Goal: Task Accomplishment & Management: Manage account settings

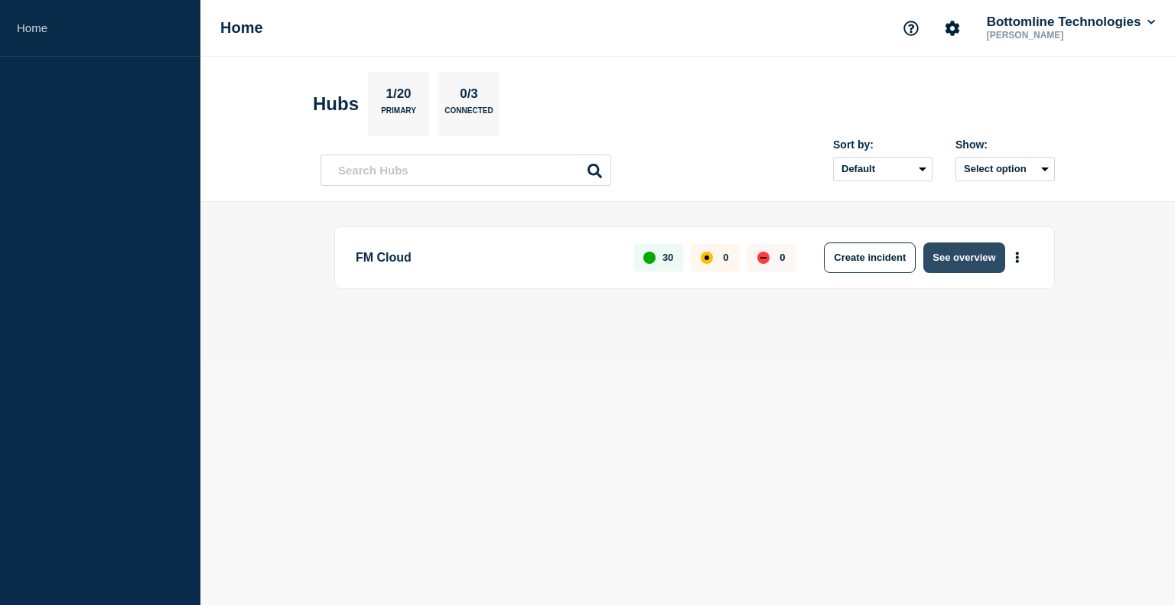
click at [976, 261] on button "See overview" at bounding box center [964, 258] width 81 height 31
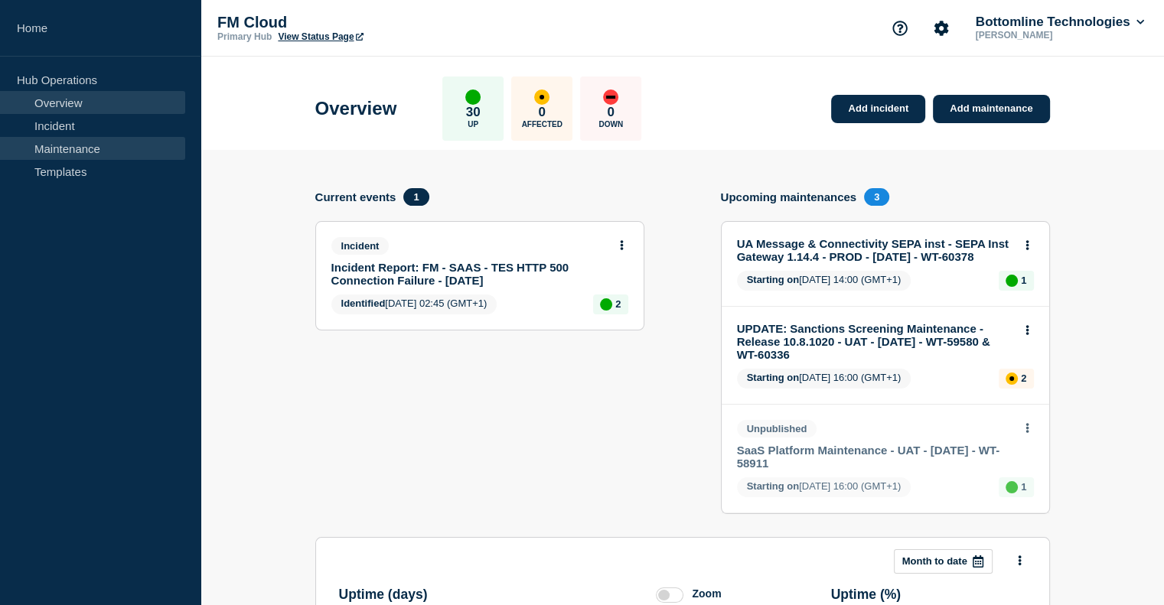
click at [83, 152] on link "Maintenance" at bounding box center [92, 148] width 185 height 23
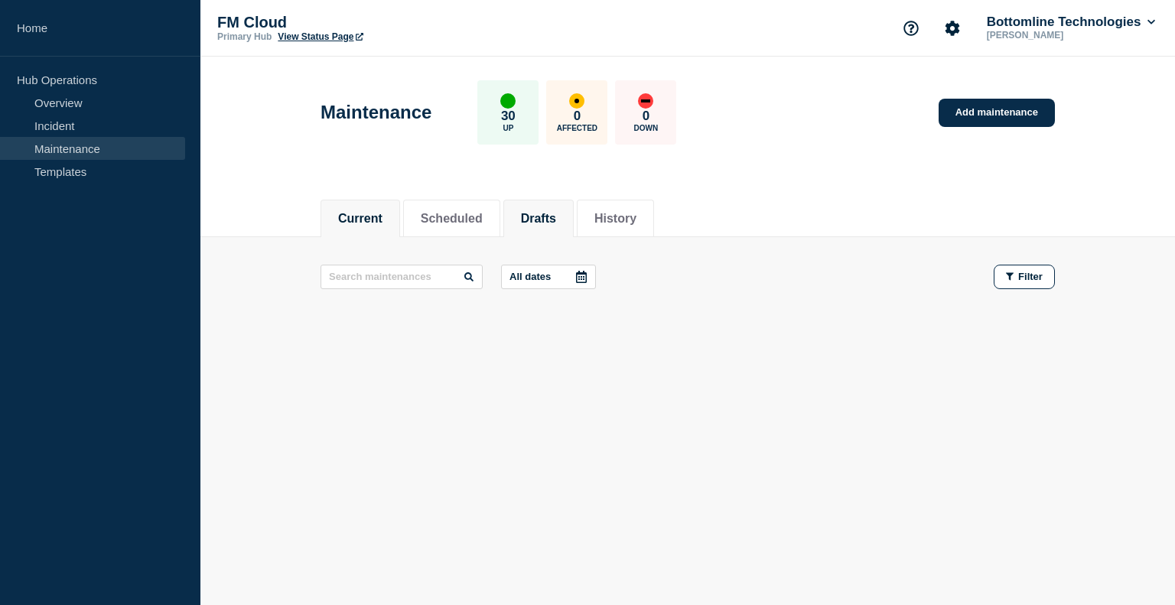
click at [556, 214] on button "Drafts" at bounding box center [538, 219] width 35 height 14
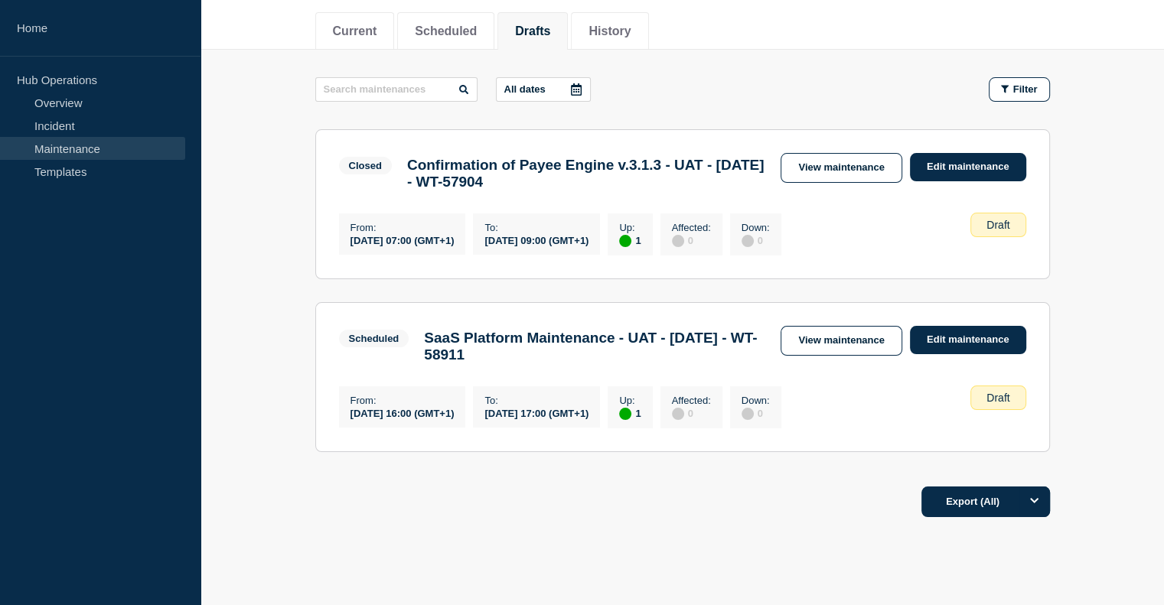
scroll to position [230, 0]
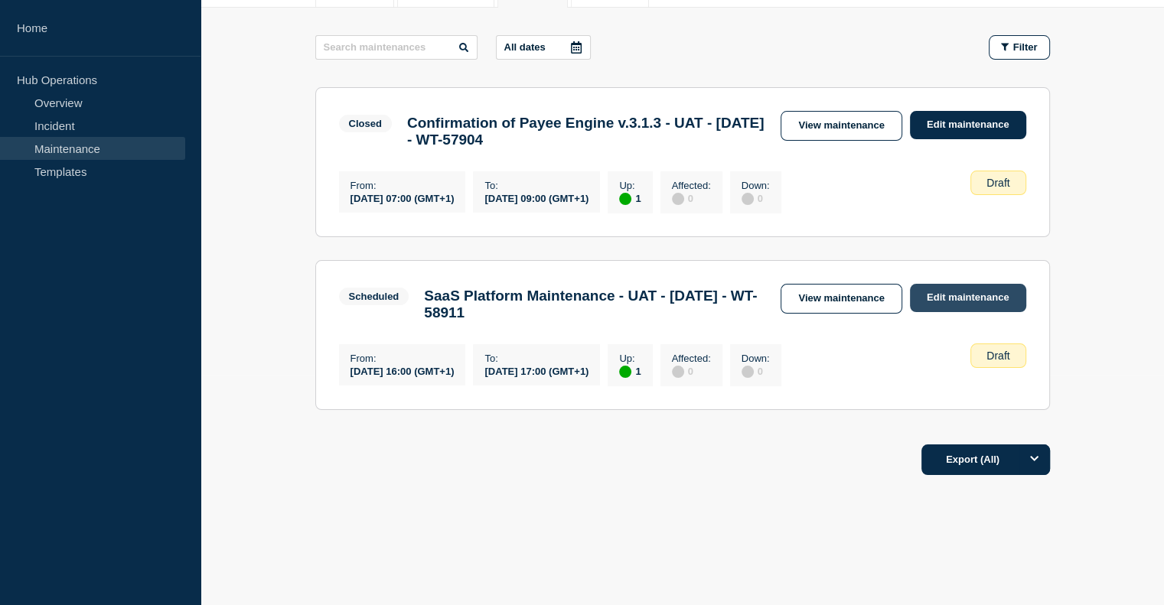
click at [961, 304] on link "Edit maintenance" at bounding box center [968, 298] width 116 height 28
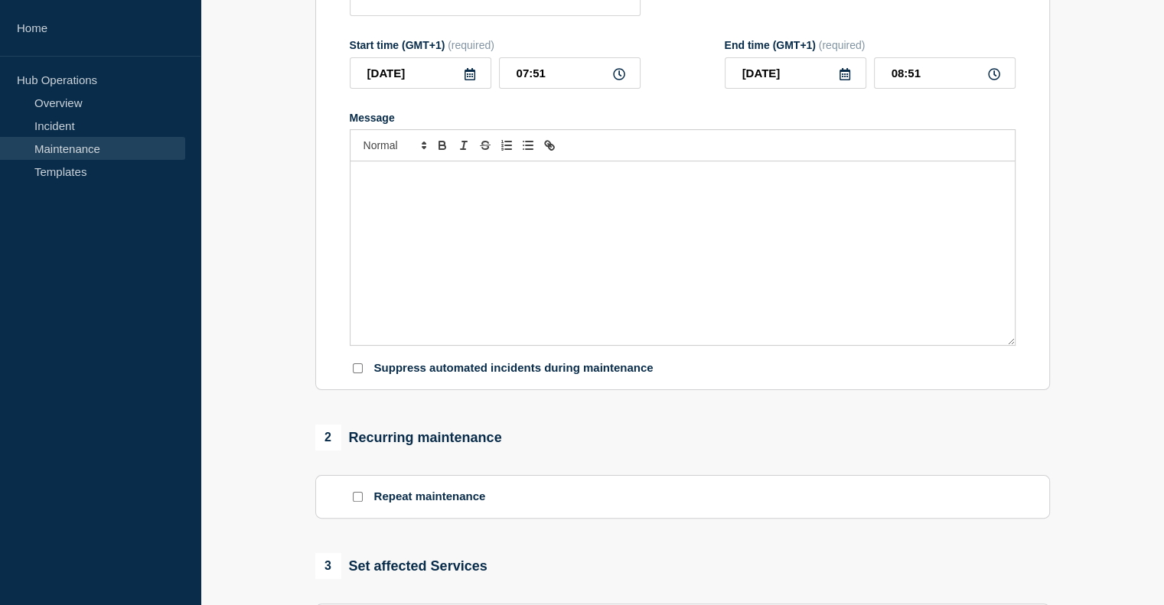
type input "SaaS Platform Maintenance - UAT - [DATE] - WT-58911"
type input "[DATE]"
type input "16:00"
type input "[DATE]"
type input "17:00"
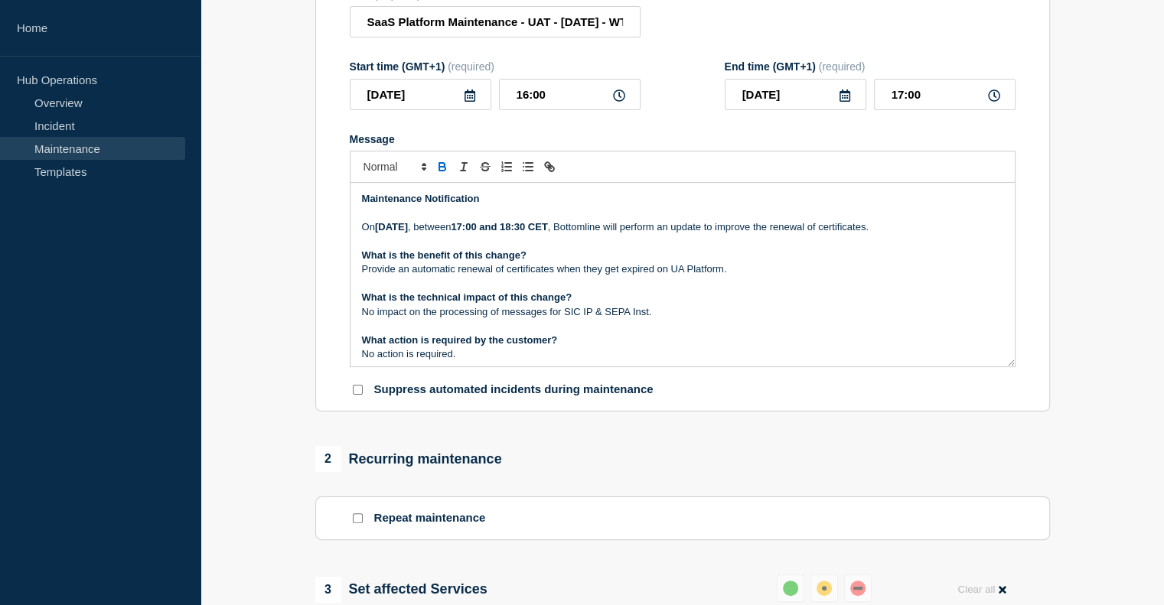
scroll to position [612, 0]
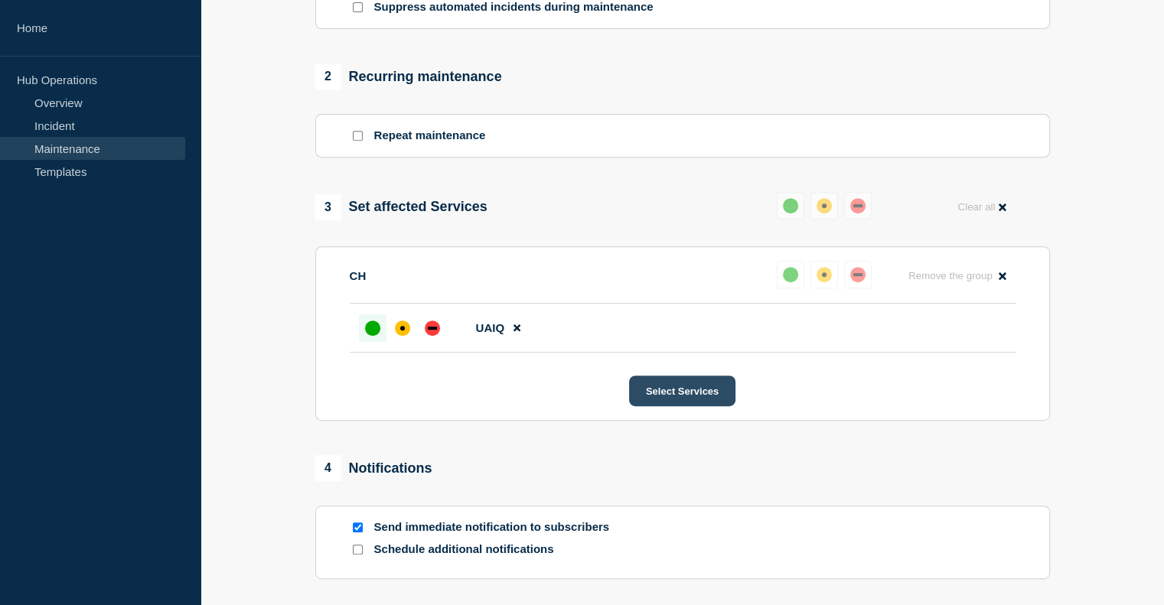
click at [684, 398] on button "Select Services" at bounding box center [682, 391] width 106 height 31
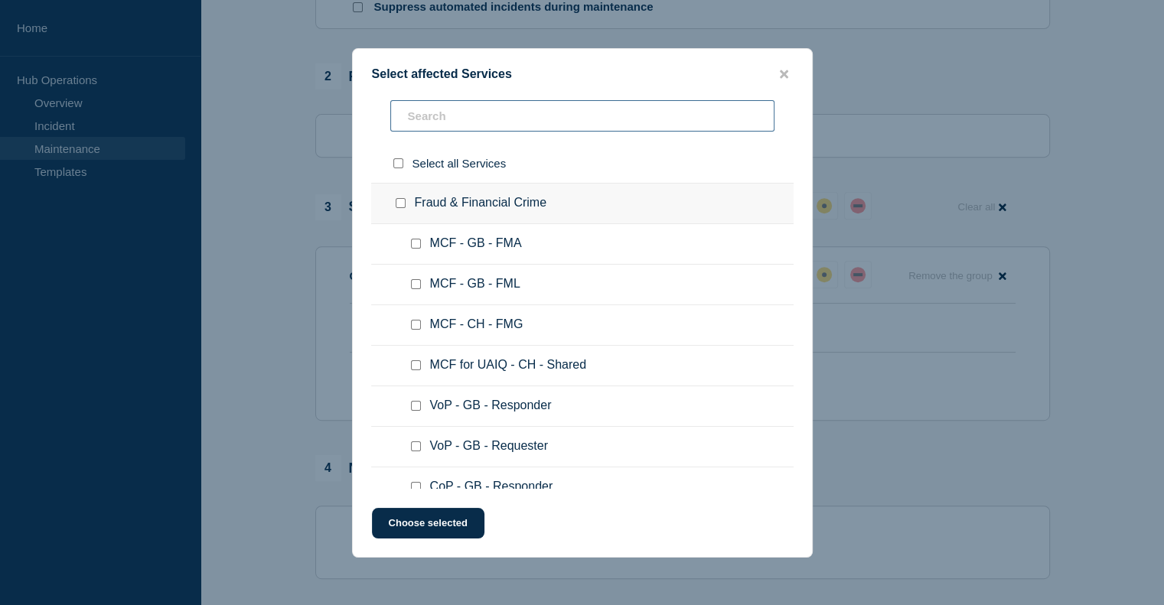
click at [438, 115] on input "text" at bounding box center [582, 115] width 384 height 31
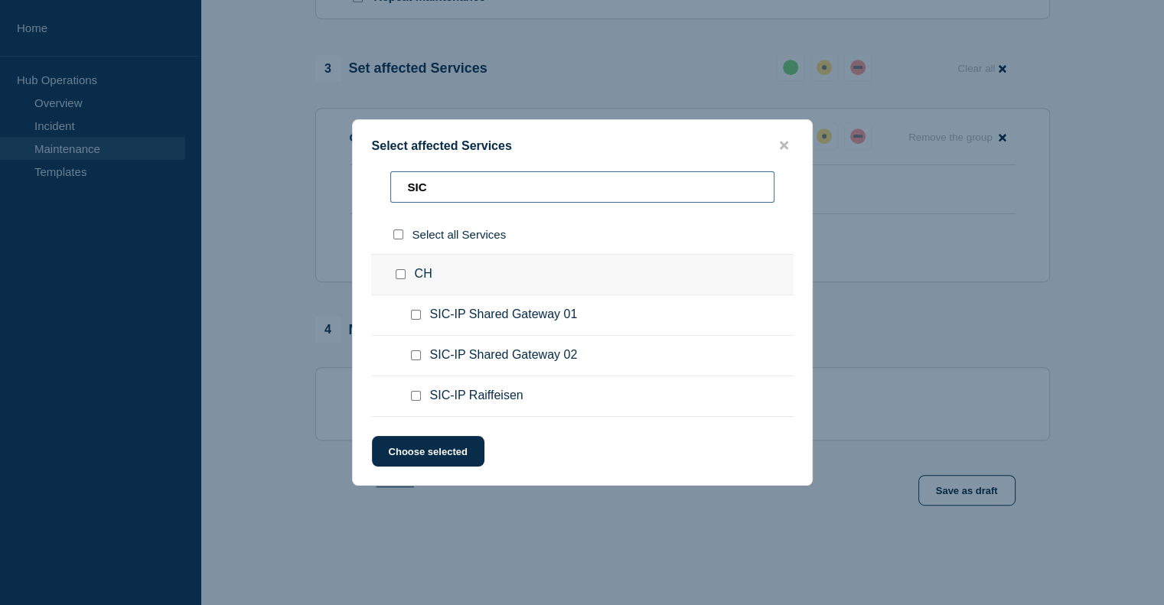
scroll to position [762, 0]
drag, startPoint x: 441, startPoint y: 187, endPoint x: 367, endPoint y: 187, distance: 73.5
click at [367, 187] on div "SIC Select all Services CH SIC-IP Shared Gateway 01 SIC-IP Shared Gateway 02 SI…" at bounding box center [582, 294] width 459 height 246
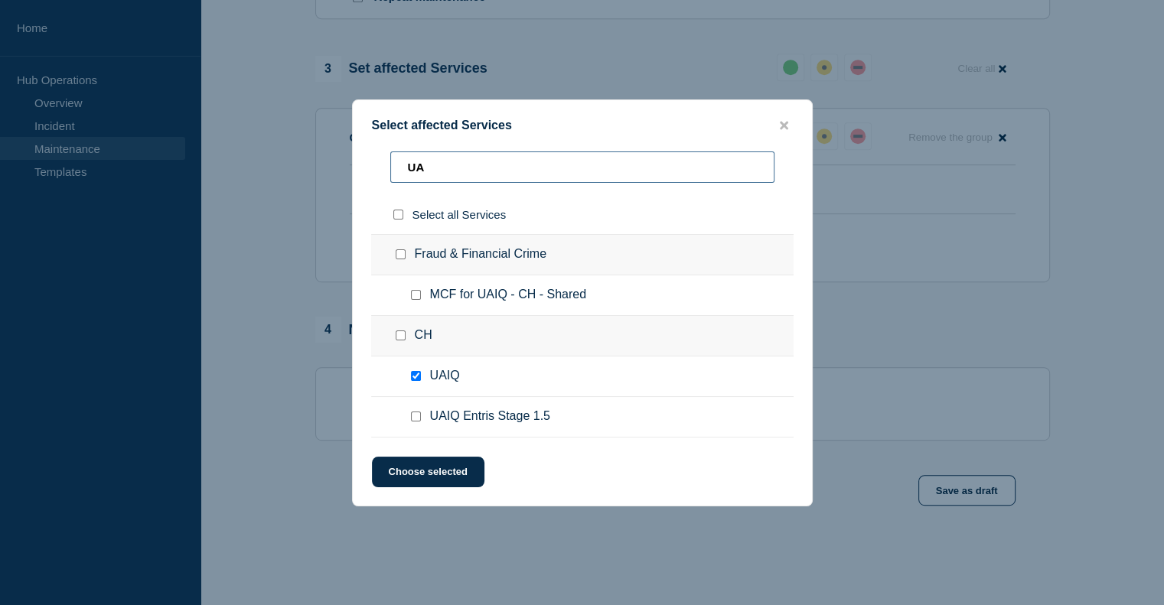
type input "U"
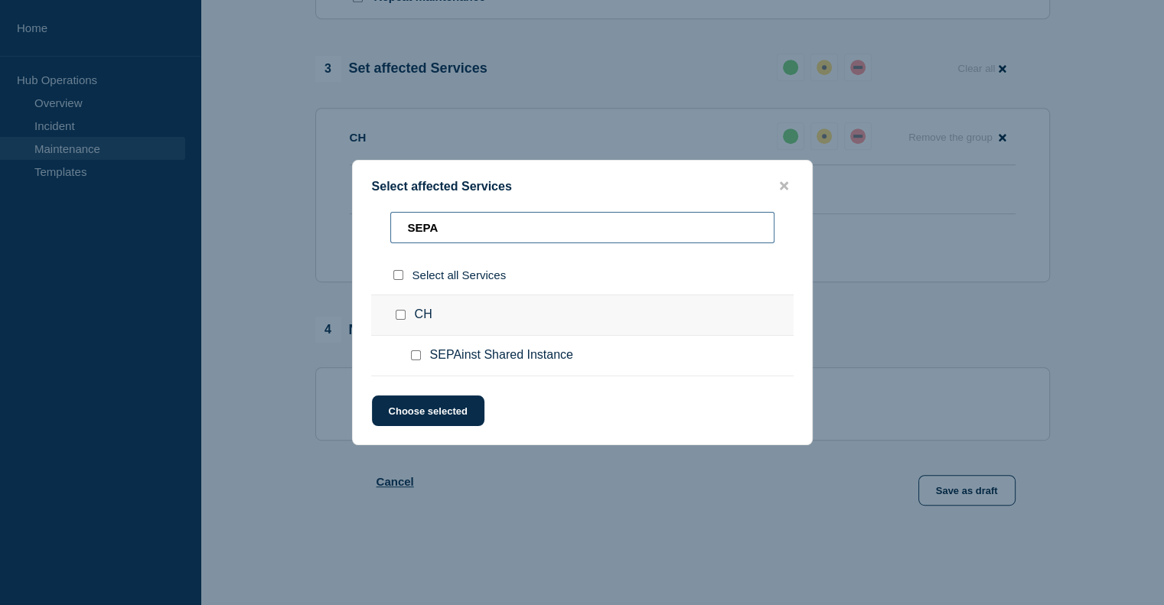
type input "SEPA"
click at [416, 355] on input "SEPAinst Shared Instance checkbox" at bounding box center [416, 355] width 10 height 10
checkbox input "true"
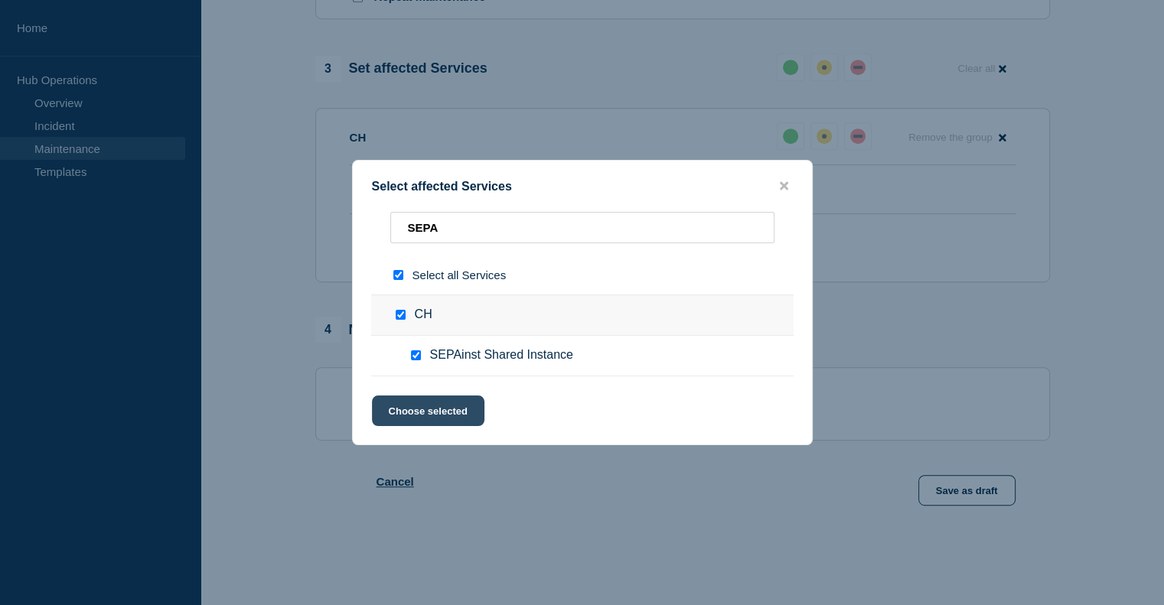
click at [439, 409] on button "Choose selected" at bounding box center [428, 411] width 112 height 31
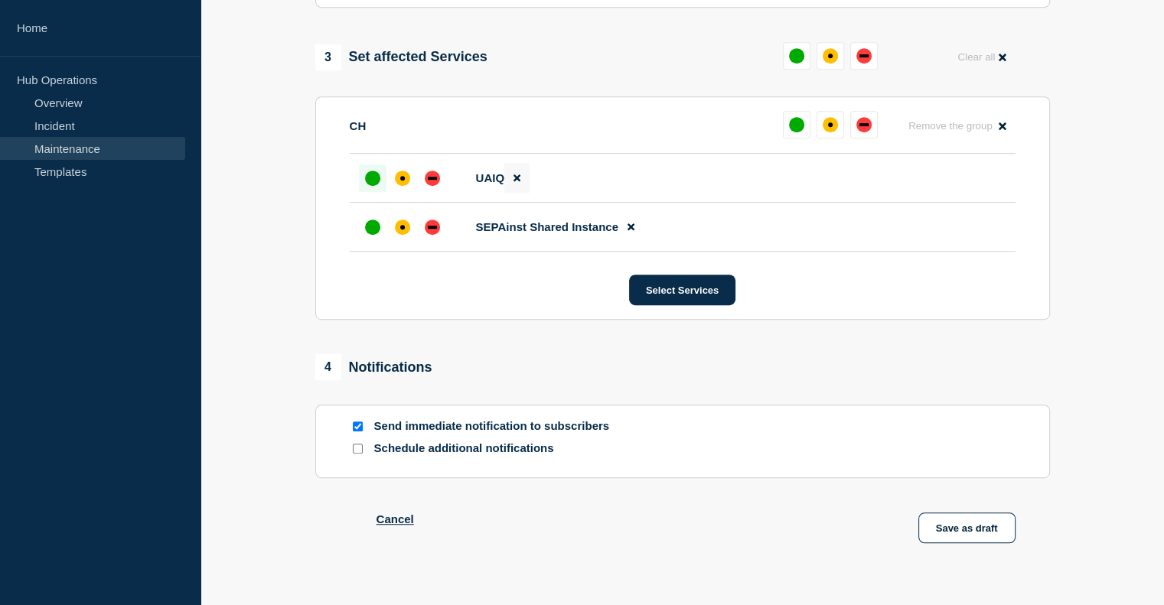
click at [513, 182] on icon at bounding box center [516, 178] width 7 height 7
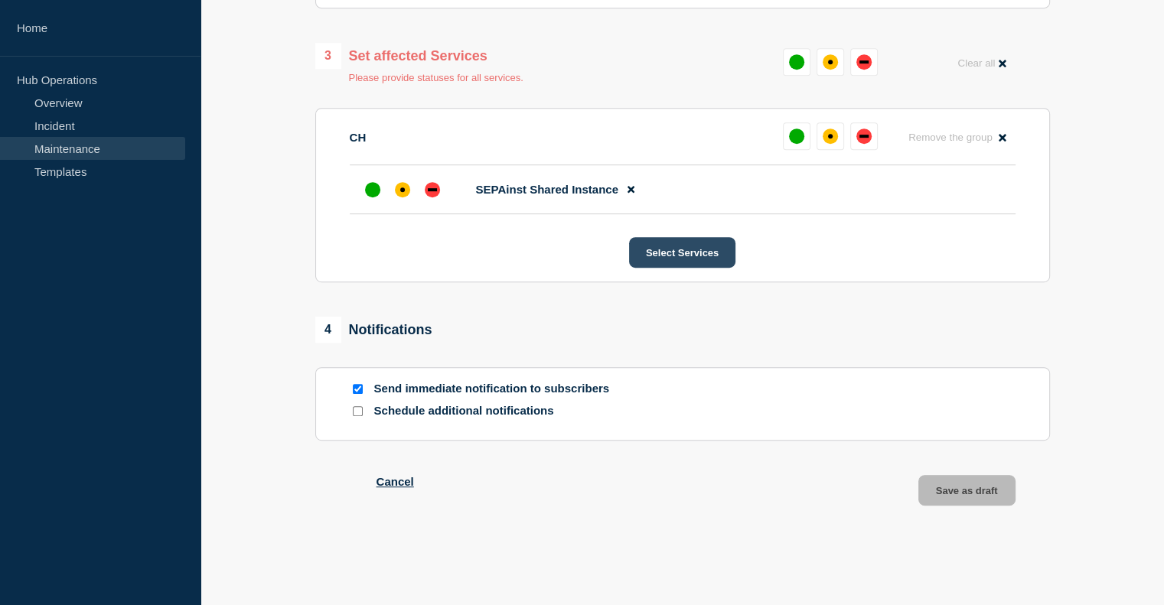
click at [672, 255] on button "Select Services" at bounding box center [682, 252] width 106 height 31
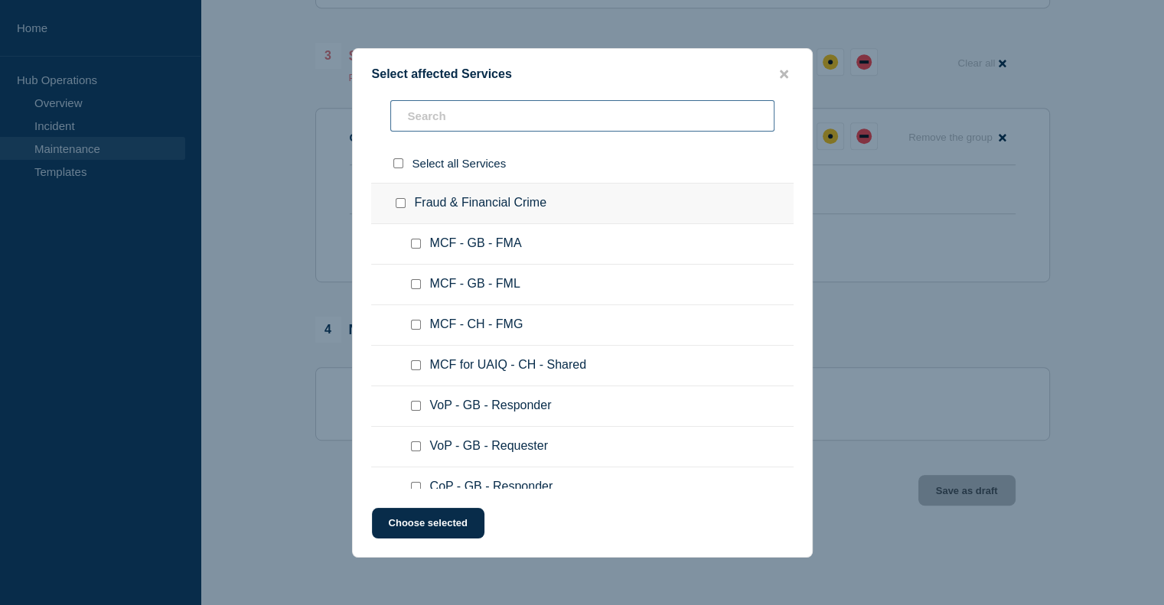
click at [432, 124] on input "text" at bounding box center [582, 115] width 384 height 31
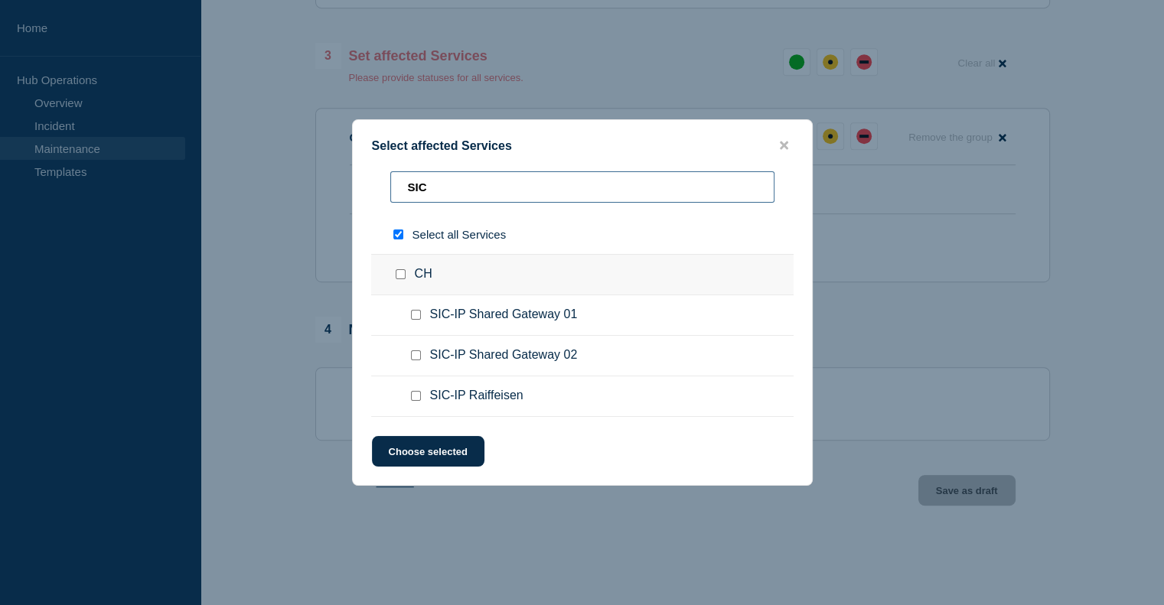
type input "SICI"
checkbox input "true"
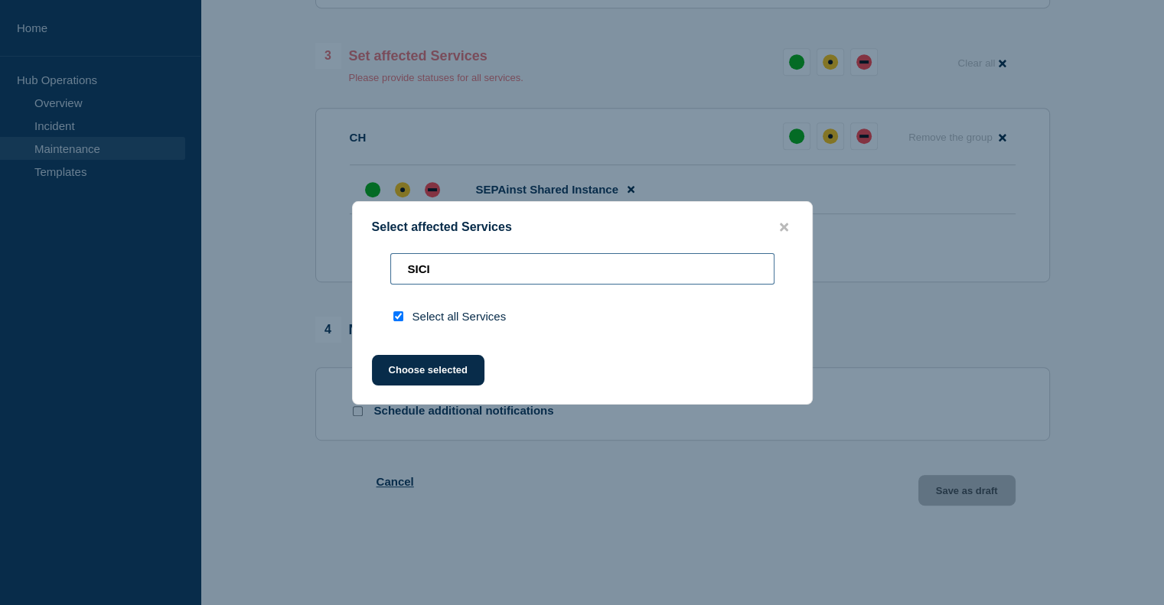
type input "SIC"
checkbox input "false"
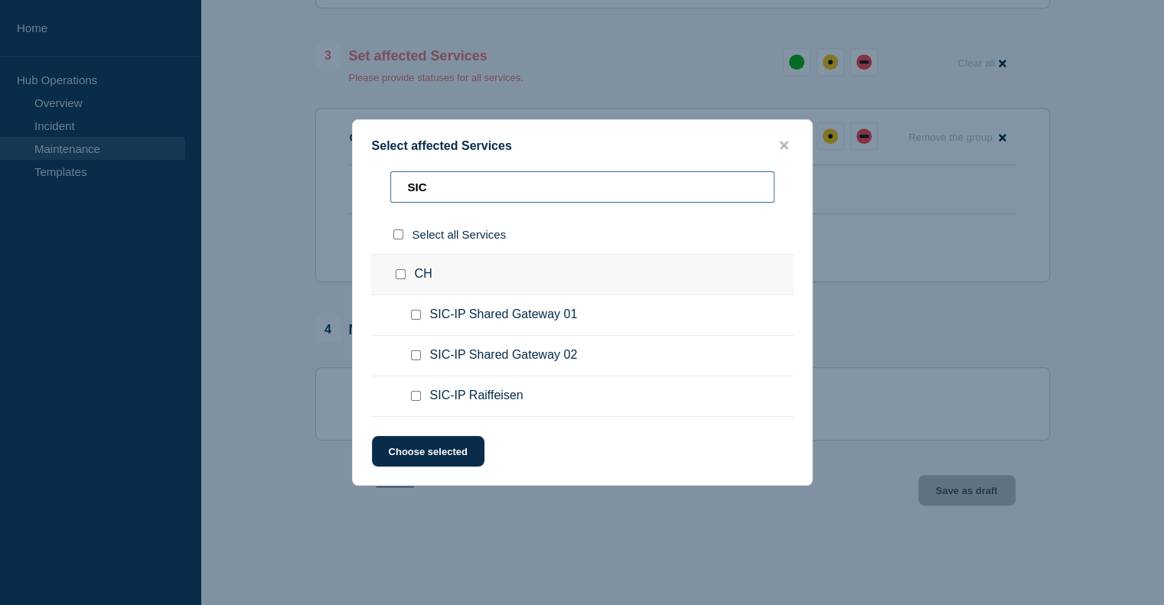
type input "SIC"
click at [403, 279] on input "CH checkbox" at bounding box center [401, 274] width 10 height 10
checkbox input "true"
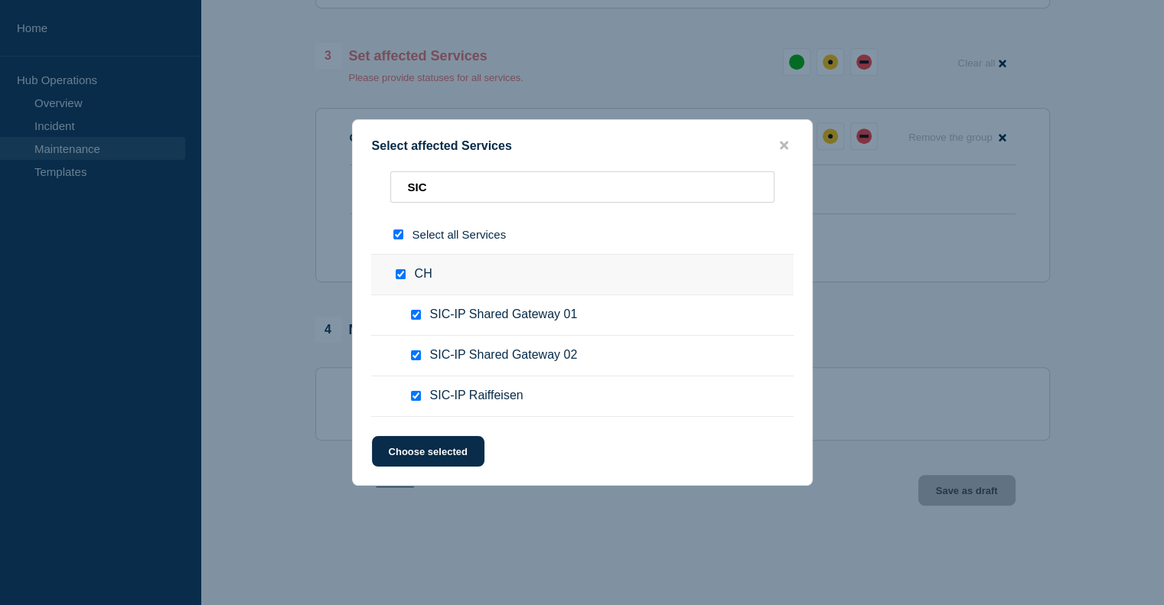
checkbox input "true"
click at [430, 452] on button "Choose selected" at bounding box center [428, 451] width 112 height 31
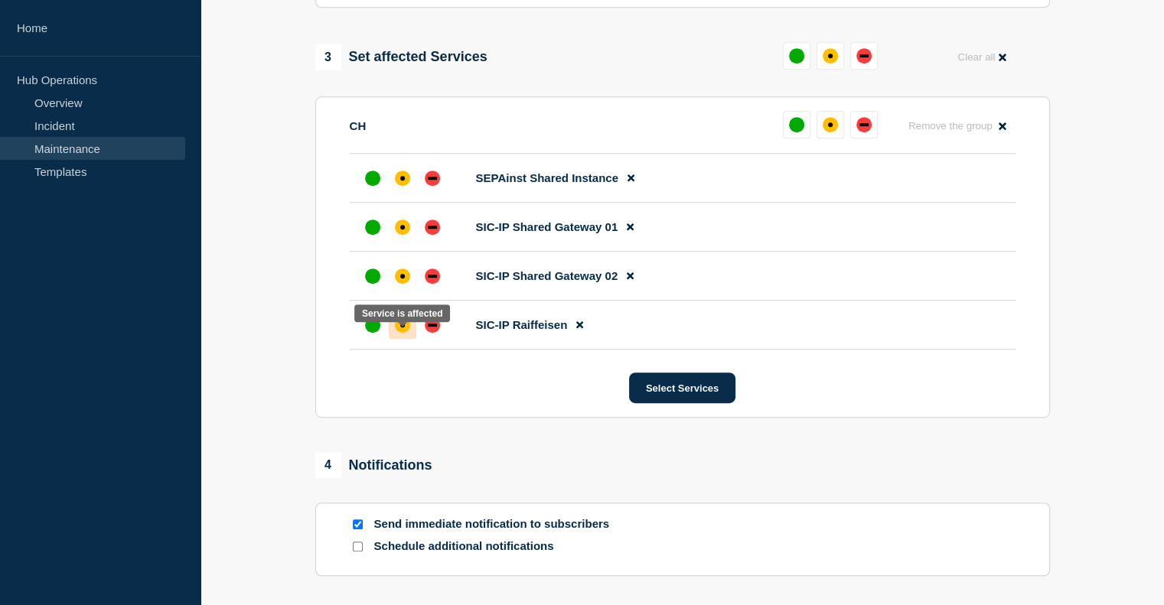
click at [398, 333] on div "affected" at bounding box center [402, 325] width 15 height 15
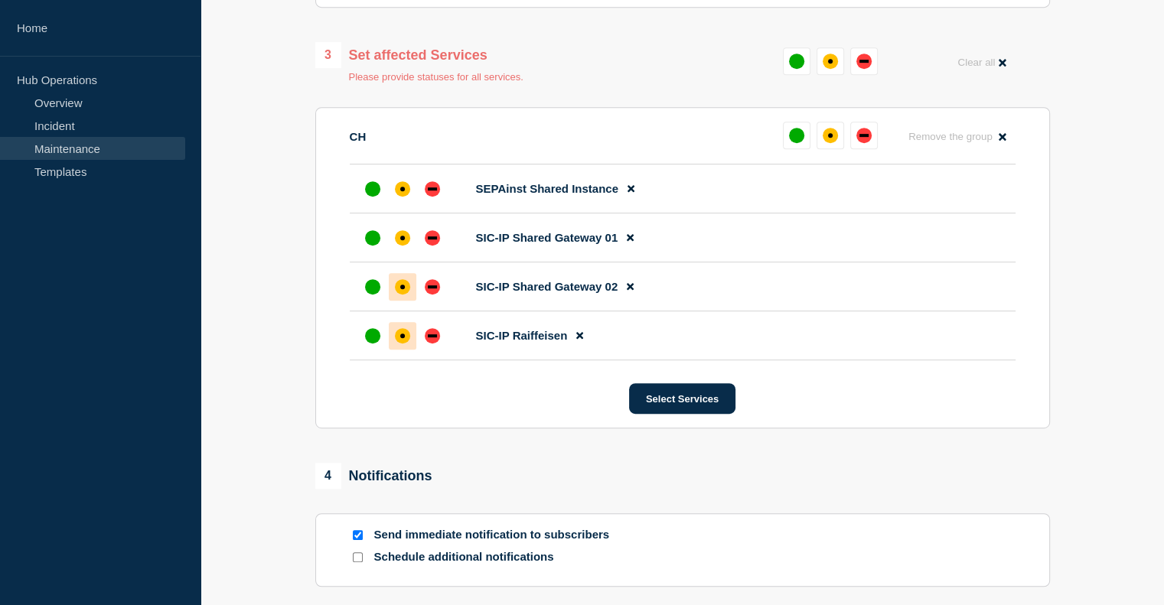
click at [401, 289] on div "affected" at bounding box center [402, 287] width 5 height 5
click at [404, 246] on div "affected" at bounding box center [402, 237] width 15 height 15
click at [395, 191] on div at bounding box center [403, 189] width 28 height 28
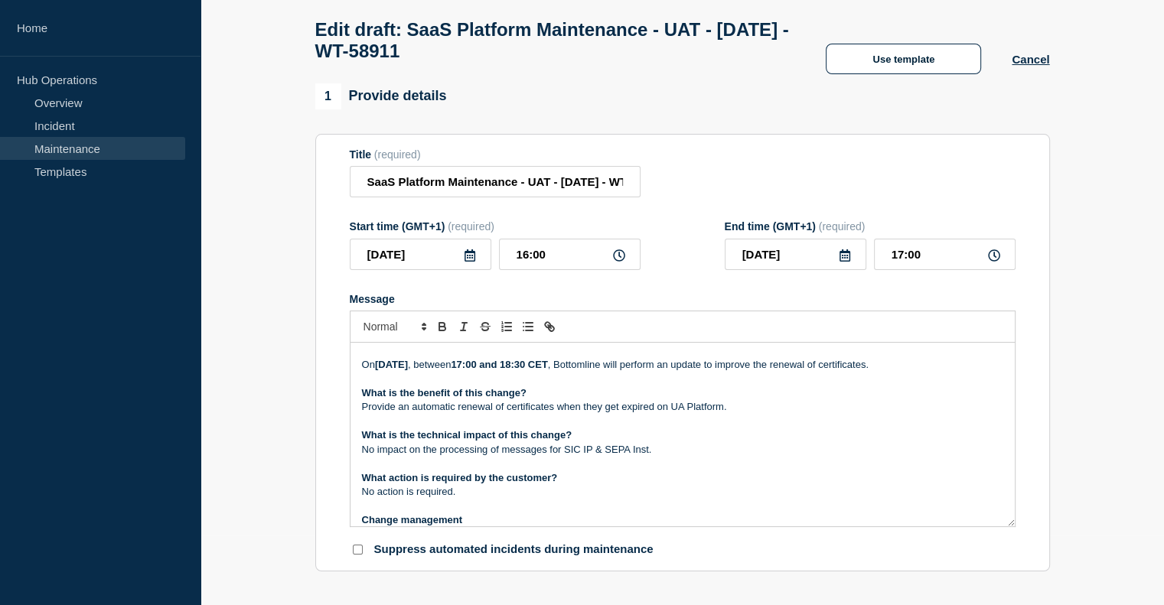
scroll to position [0, 0]
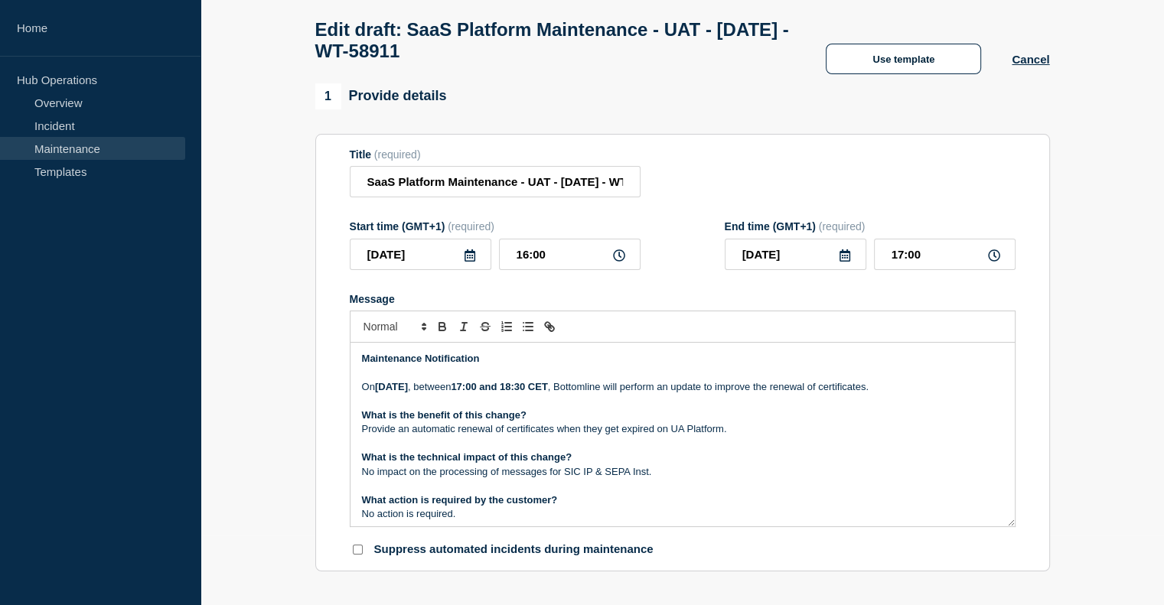
click at [365, 479] on p "No impact on the processing of messages for SIC IP & SEPA Inst." at bounding box center [682, 472] width 641 height 14
click at [656, 479] on p "No impact on the processing of messages for SIC IP & SEPA Inst." at bounding box center [682, 472] width 641 height 14
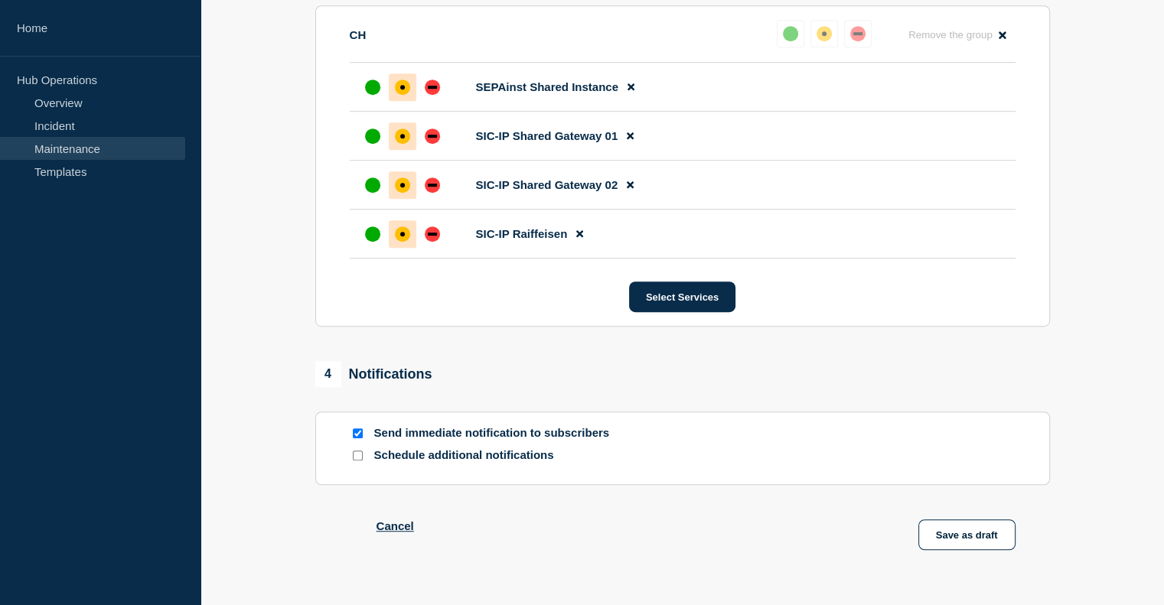
scroll to position [911, 0]
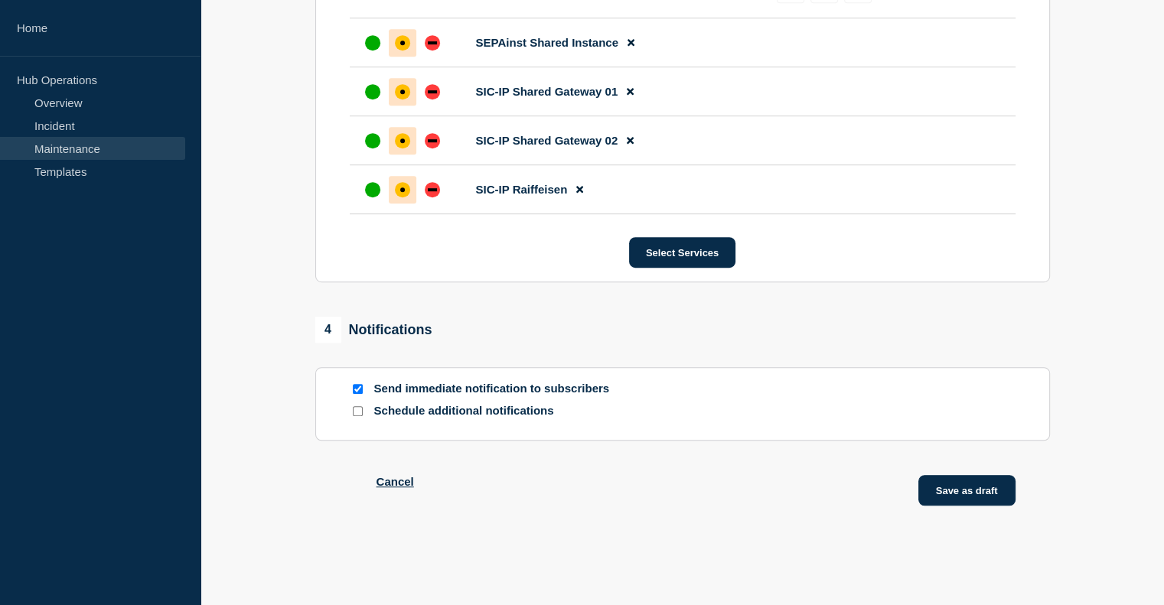
click at [954, 491] on button "Save as draft" at bounding box center [966, 490] width 97 height 31
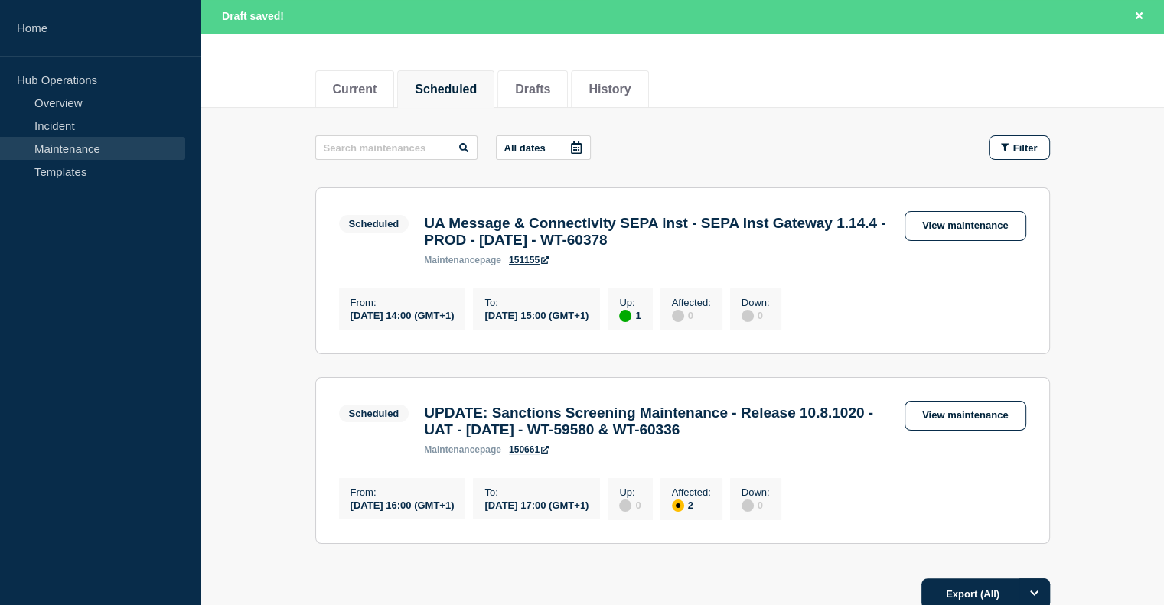
scroll to position [306, 0]
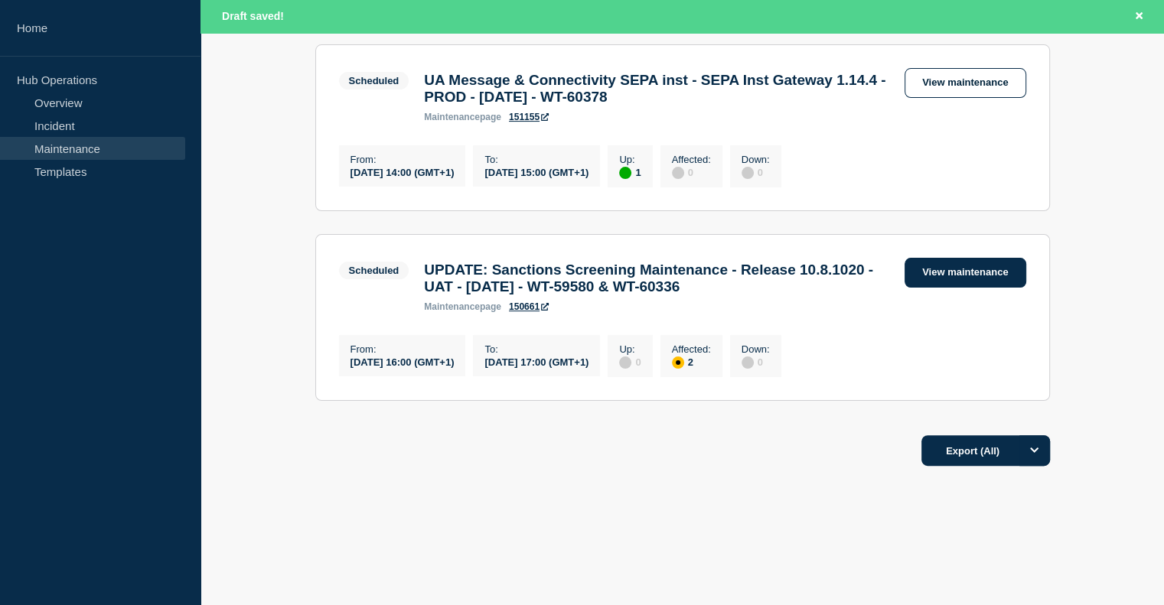
click at [953, 269] on link "View maintenance" at bounding box center [965, 273] width 121 height 30
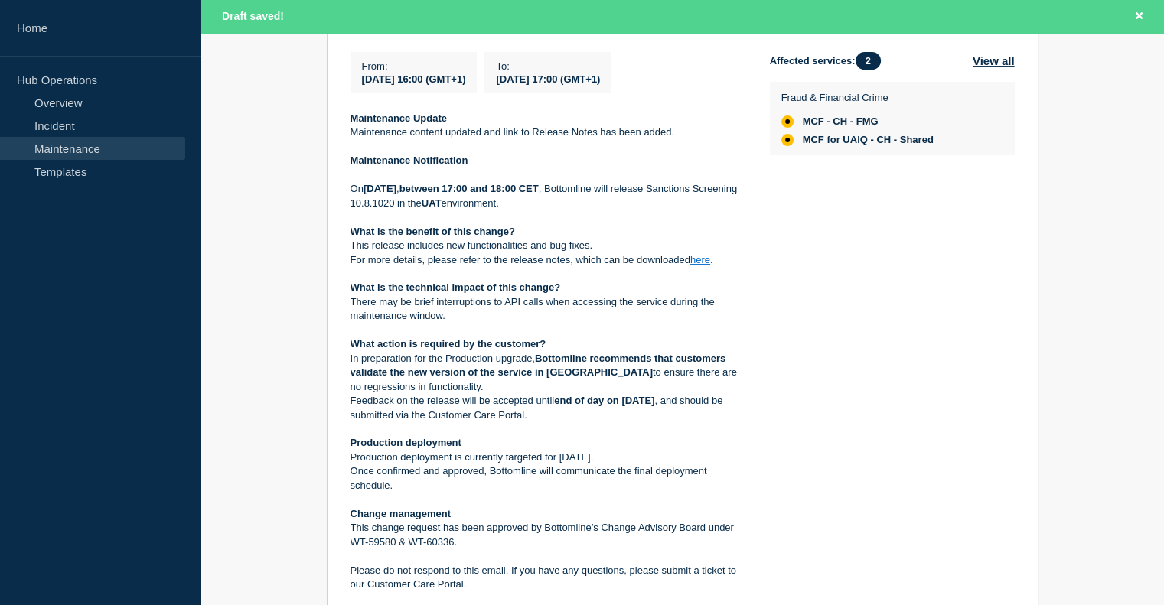
scroll to position [77, 0]
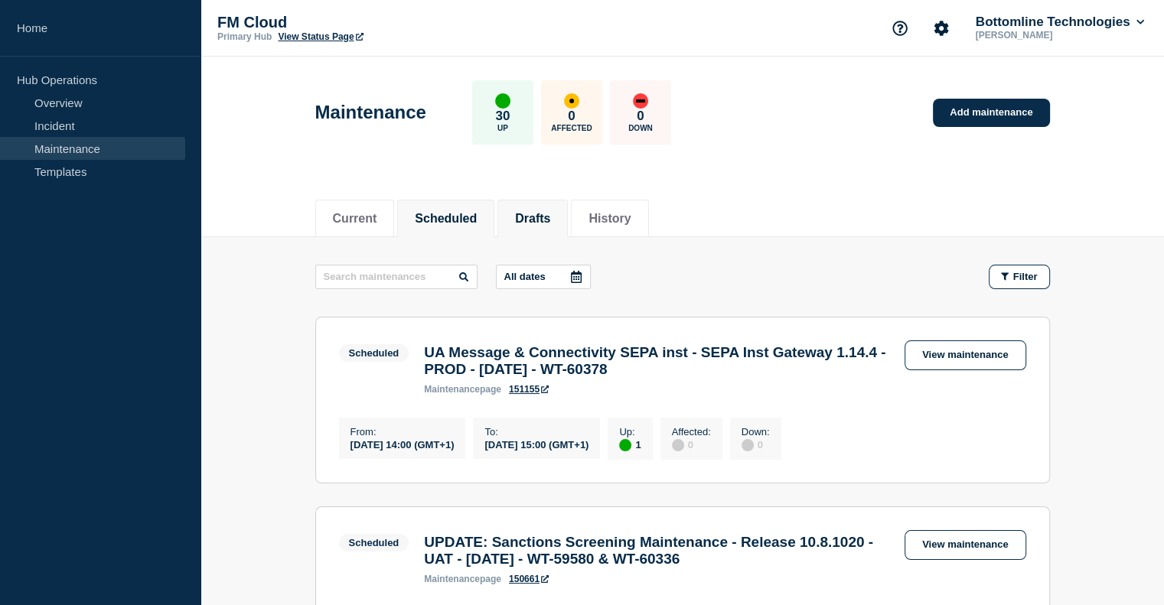
click at [550, 218] on button "Drafts" at bounding box center [532, 219] width 35 height 14
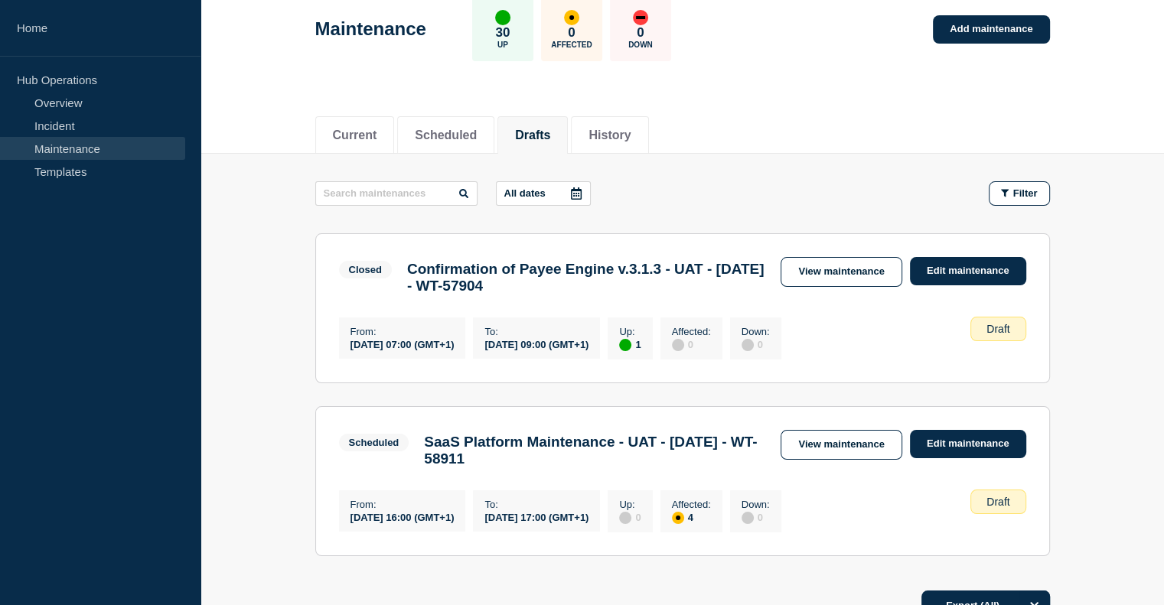
scroll to position [230, 0]
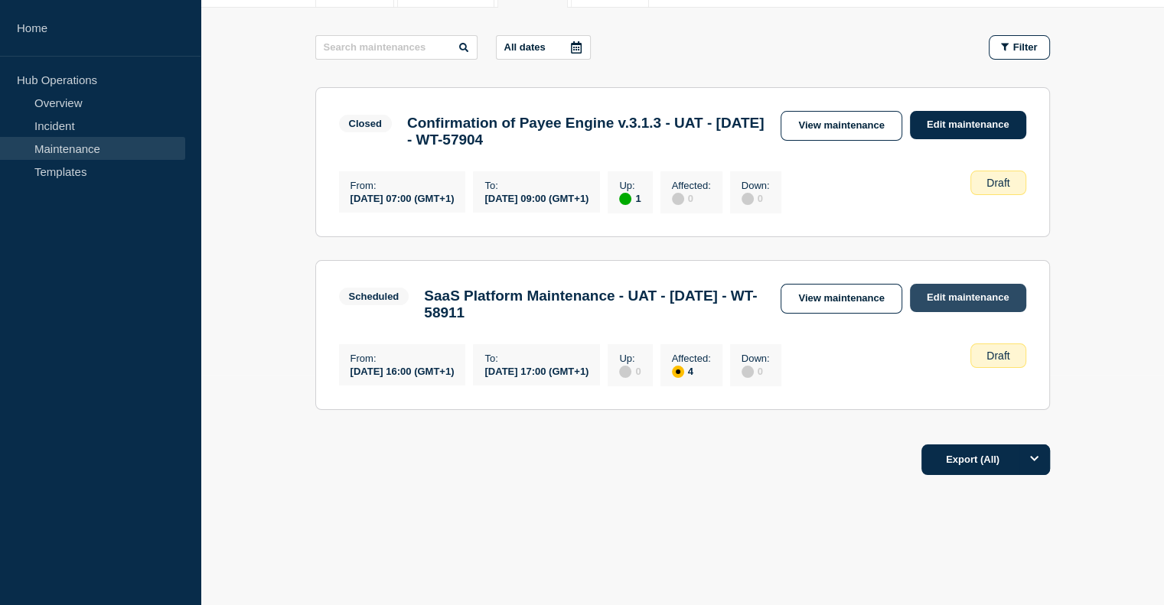
click at [969, 304] on link "Edit maintenance" at bounding box center [968, 298] width 116 height 28
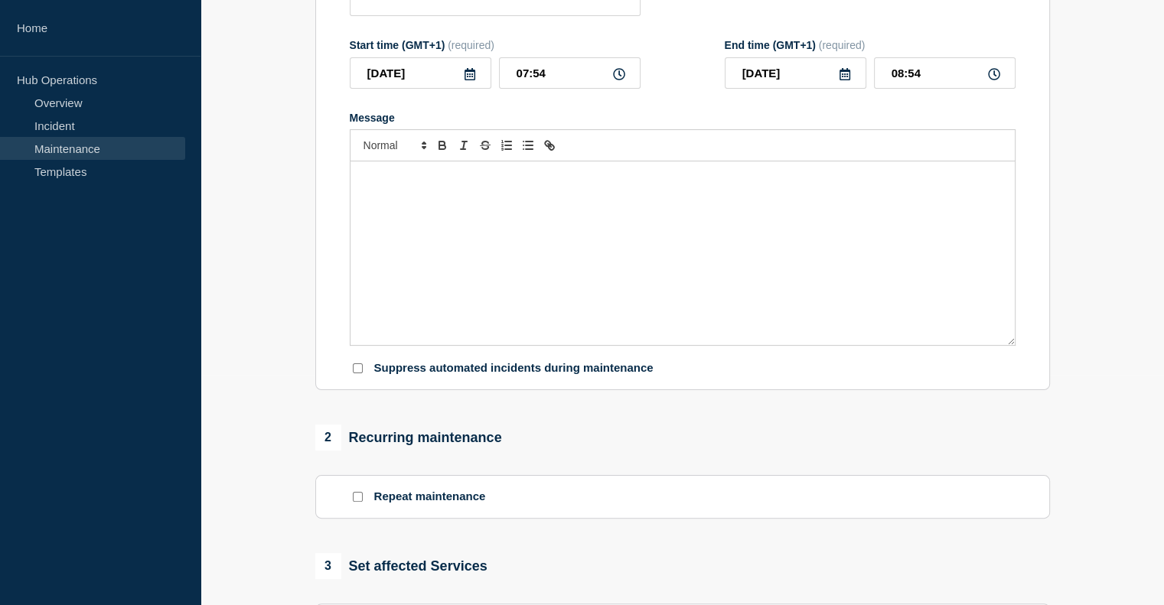
type input "SaaS Platform Maintenance - UAT - [DATE] - WT-58911"
type input "[DATE]"
type input "16:00"
type input "[DATE]"
type input "17:00"
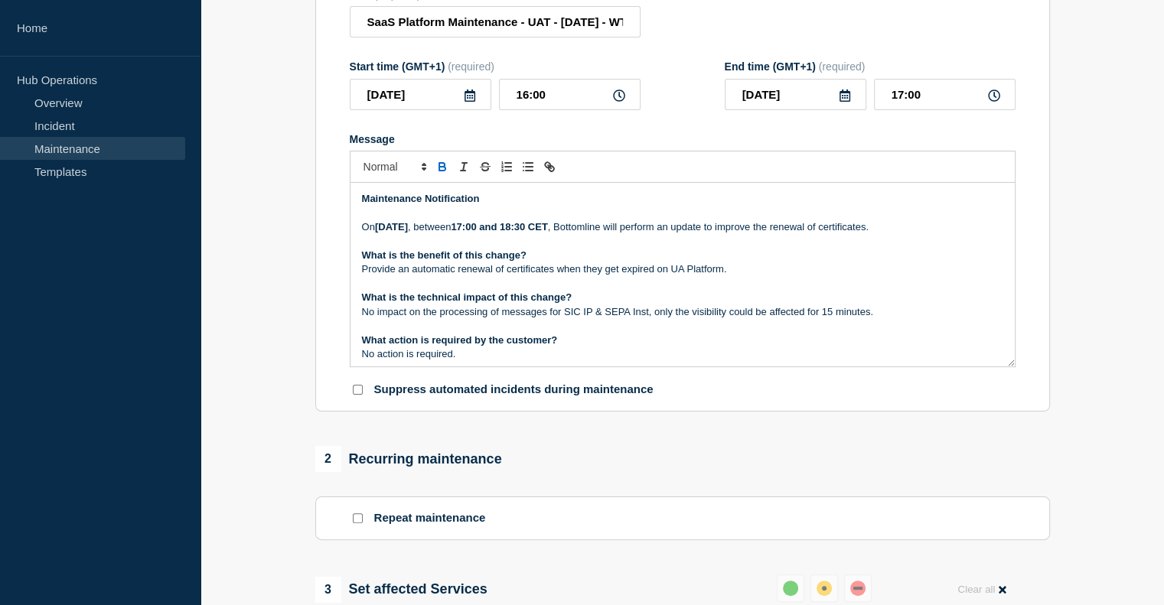
drag, startPoint x: 1032, startPoint y: 547, endPoint x: 1056, endPoint y: 541, distance: 25.2
click at [1032, 540] on section "Repeat maintenance" at bounding box center [682, 519] width 735 height 44
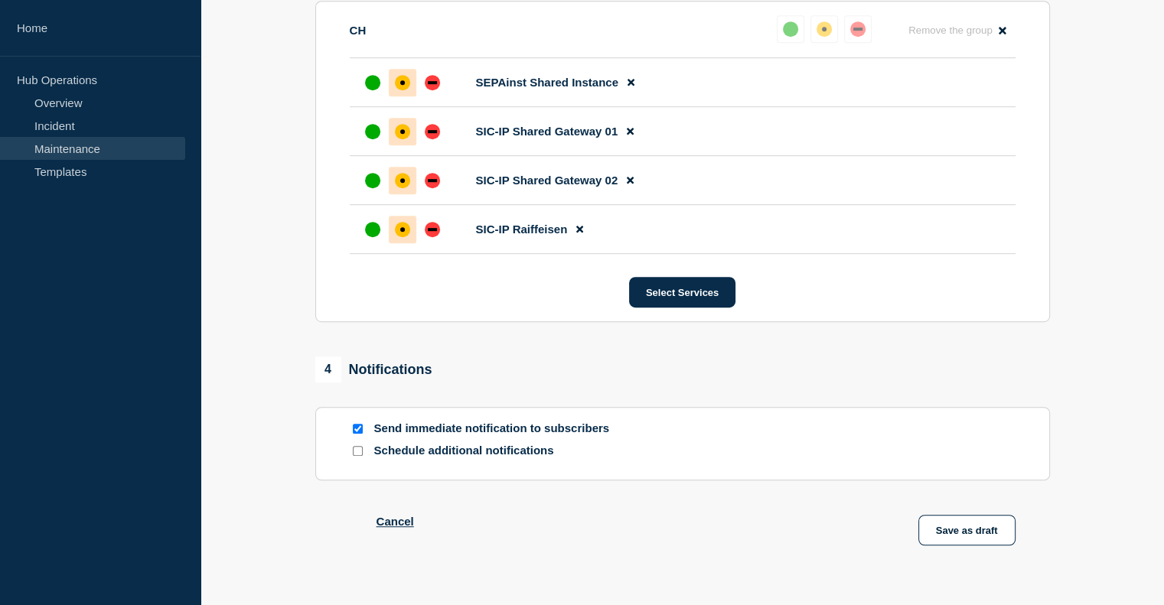
scroll to position [911, 0]
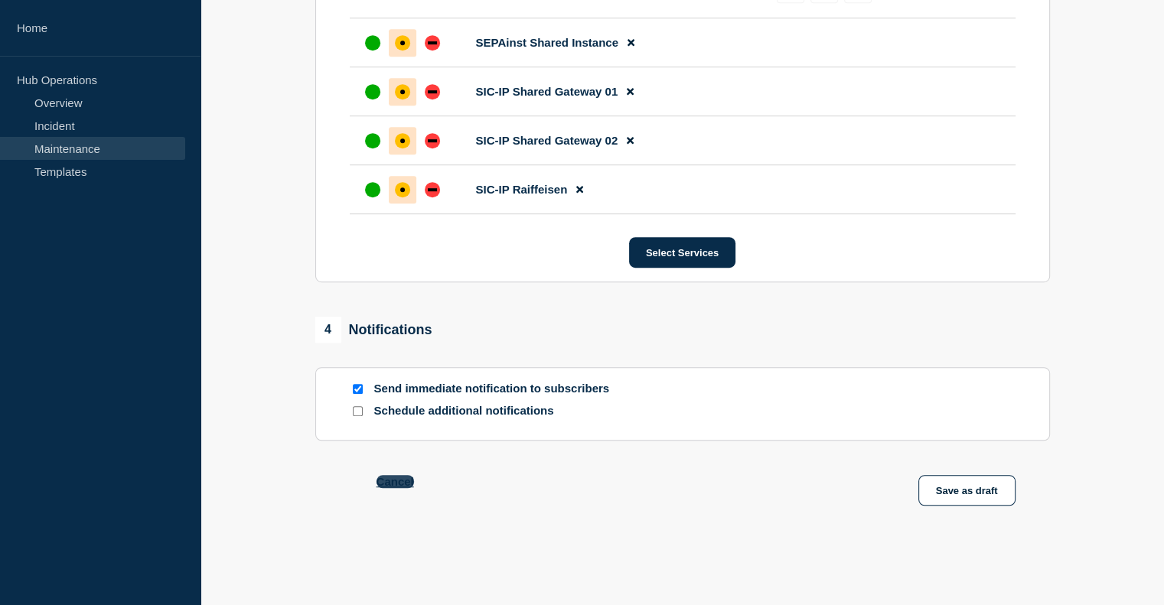
click at [404, 476] on button "Cancel" at bounding box center [395, 481] width 37 height 13
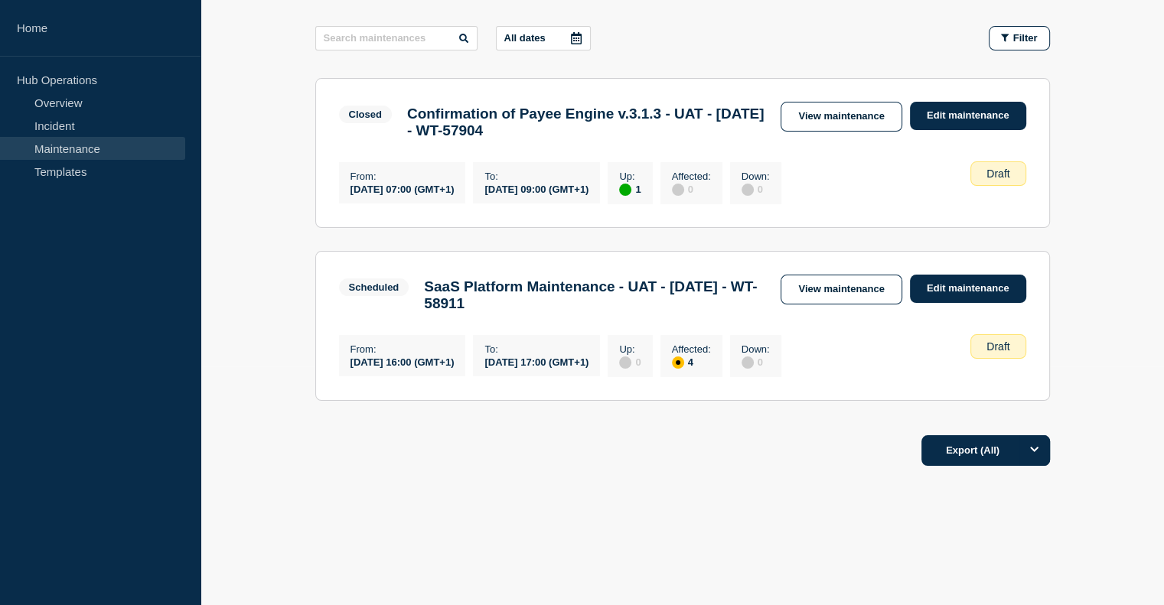
scroll to position [254, 0]
drag, startPoint x: 848, startPoint y: 276, endPoint x: 845, endPoint y: 311, distance: 34.6
click at [848, 276] on link "View maintenance" at bounding box center [841, 290] width 121 height 30
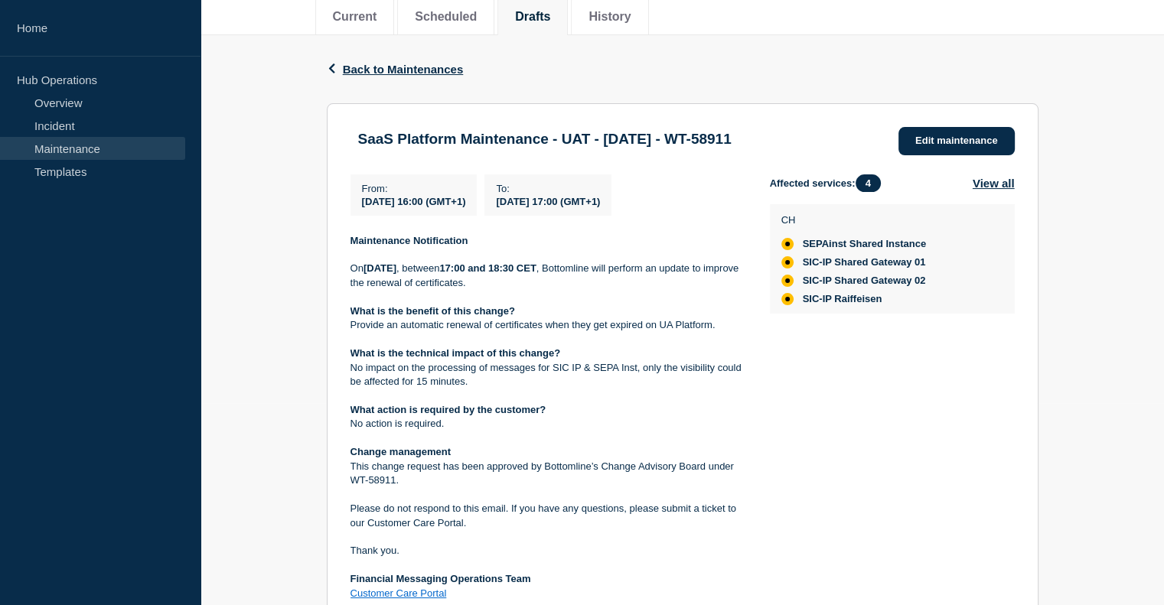
scroll to position [306, 0]
